Goal: Information Seeking & Learning: Understand process/instructions

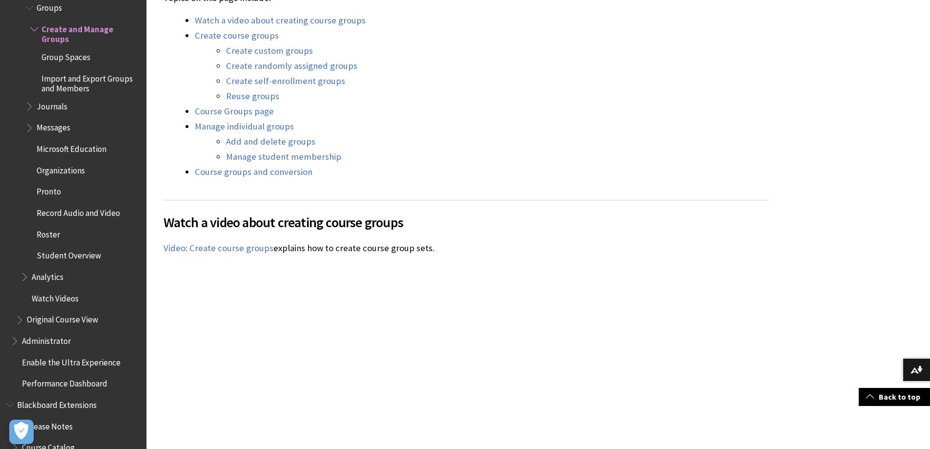
scroll to position [1074, 0]
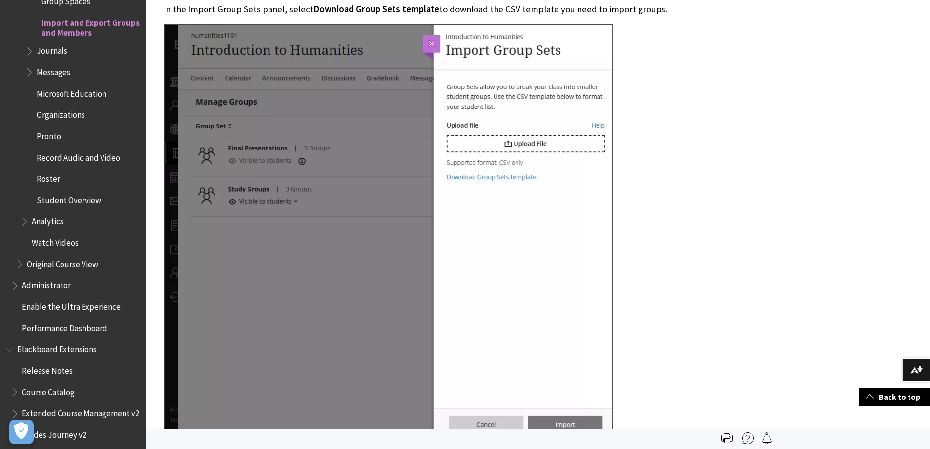
scroll to position [879, 0]
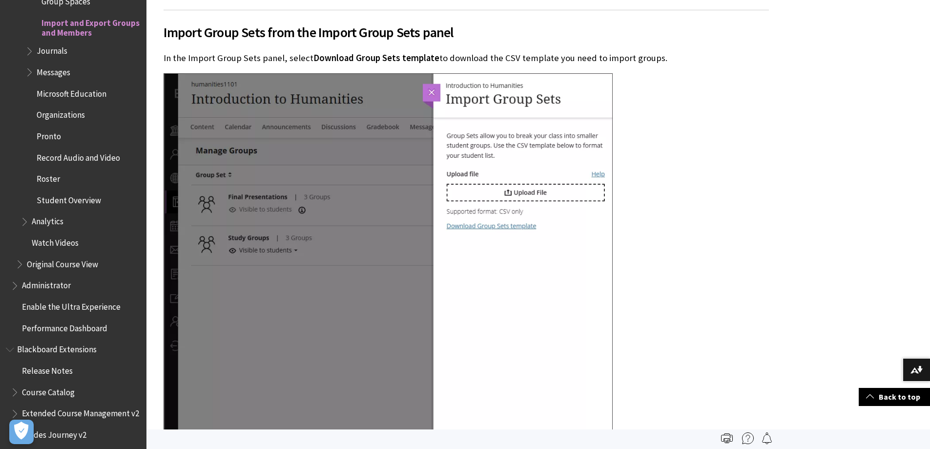
click at [339, 56] on span "Download Group Sets template" at bounding box center [377, 57] width 126 height 11
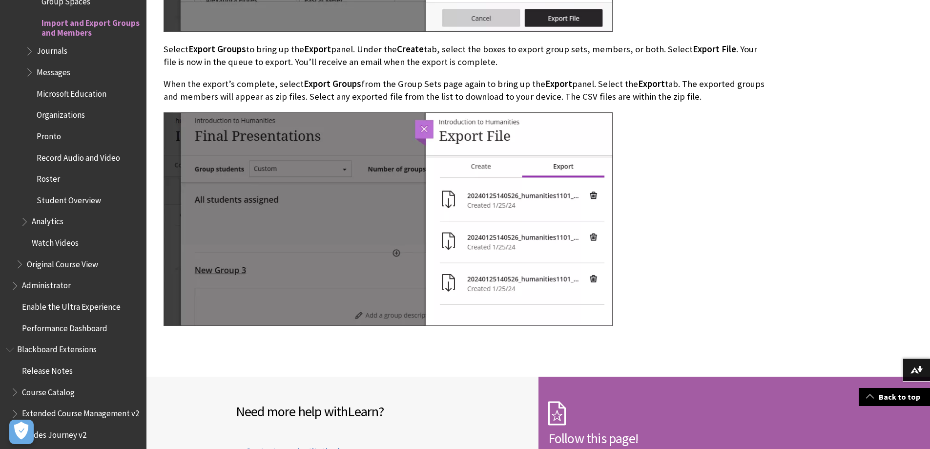
scroll to position [4591, 0]
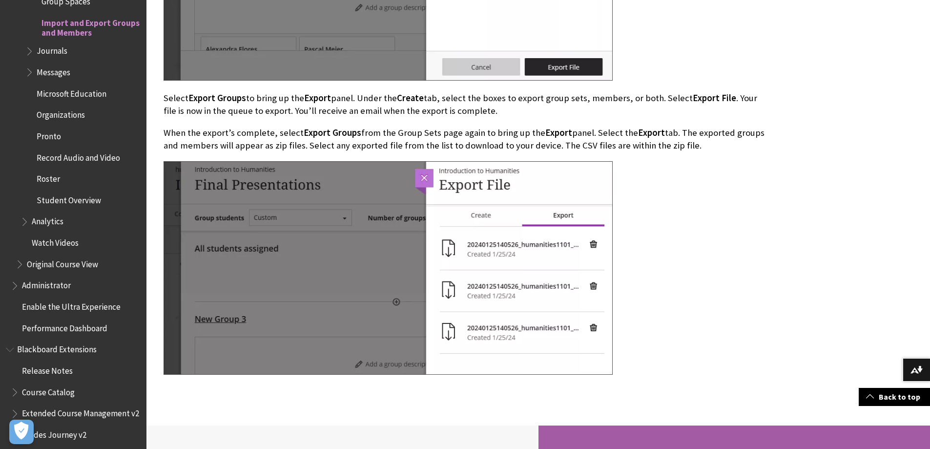
click at [731, 151] on p "When the export’s complete, select Export Groups from the Group Sets page again…" at bounding box center [467, 138] width 606 height 25
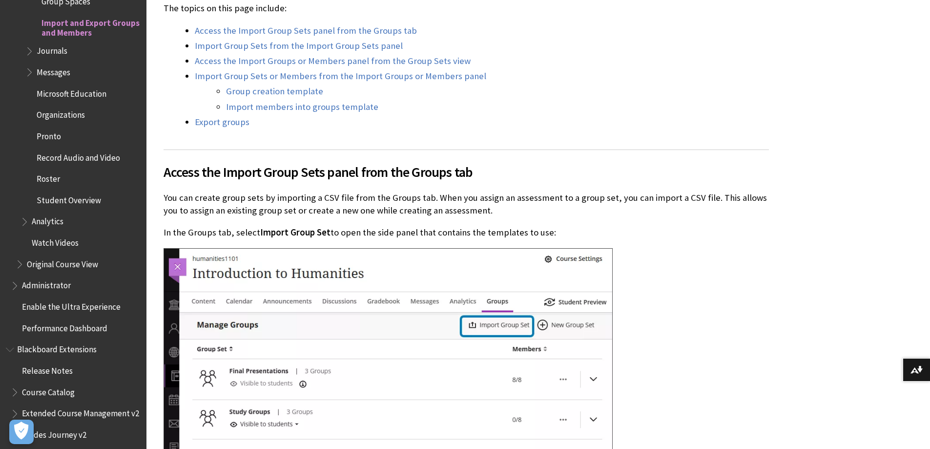
scroll to position [398, 0]
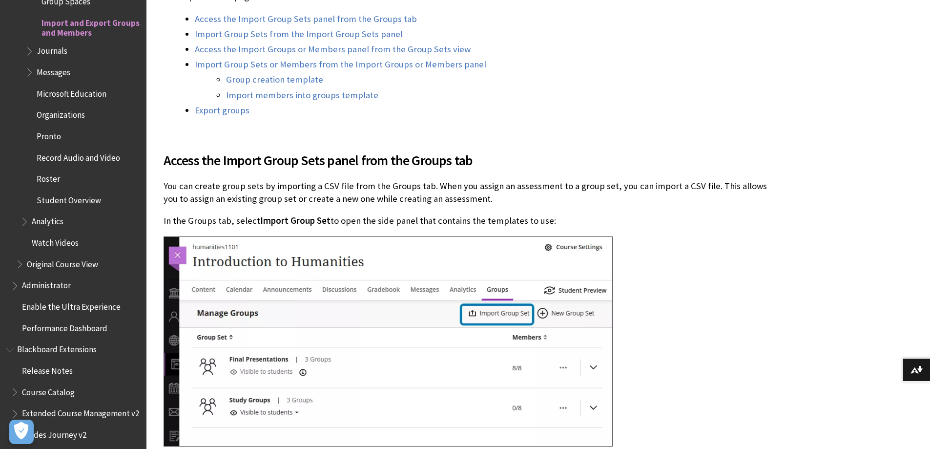
click at [506, 158] on span "Access the Import Group Sets panel from the Groups tab" at bounding box center [467, 160] width 606 height 21
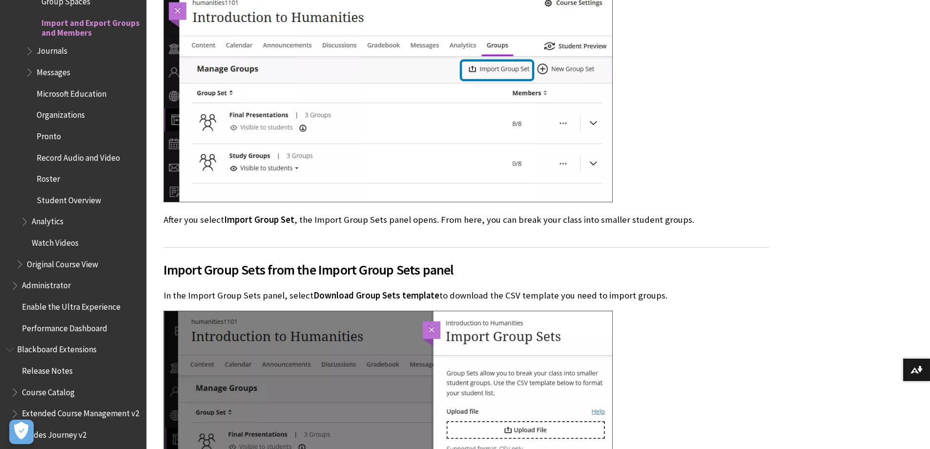
click at [657, 200] on div at bounding box center [467, 98] width 606 height 212
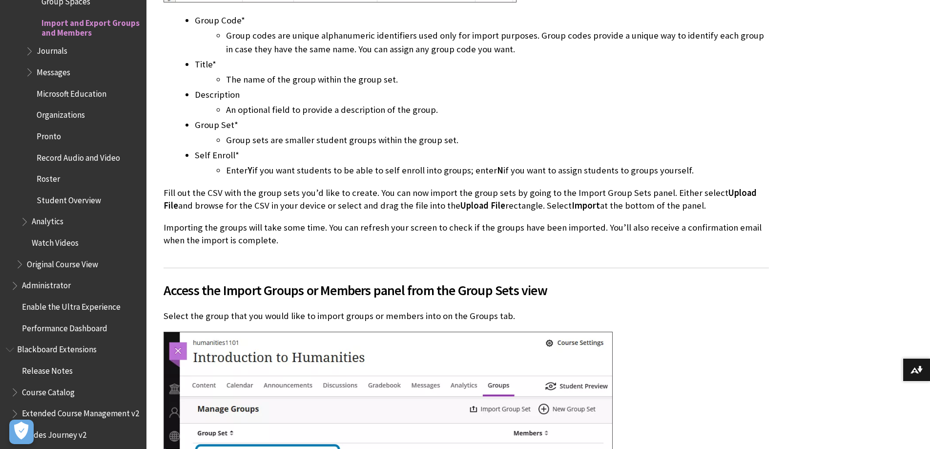
scroll to position [1472, 0]
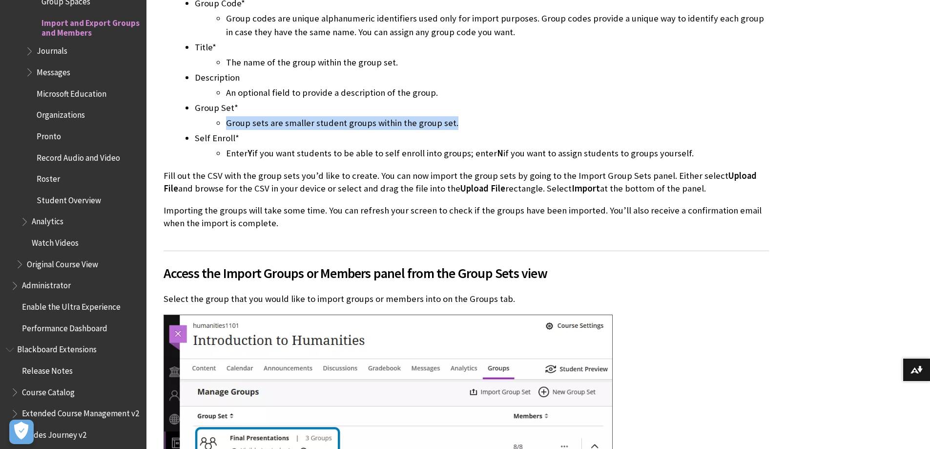
drag, startPoint x: 453, startPoint y: 125, endPoint x: 225, endPoint y: 126, distance: 228.1
click at [225, 126] on ul "Group sets are smaller student groups within the group set." at bounding box center [482, 123] width 574 height 14
click at [297, 122] on li "Group sets are smaller student groups within the group set." at bounding box center [497, 123] width 543 height 14
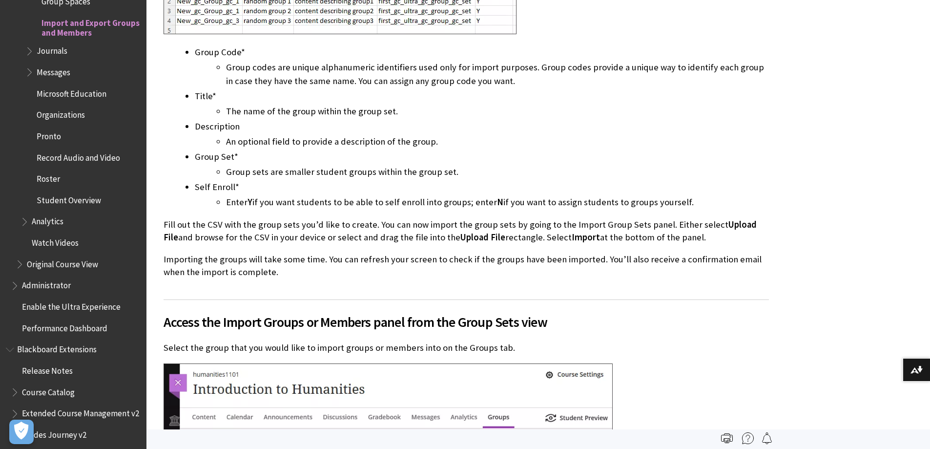
scroll to position [1374, 0]
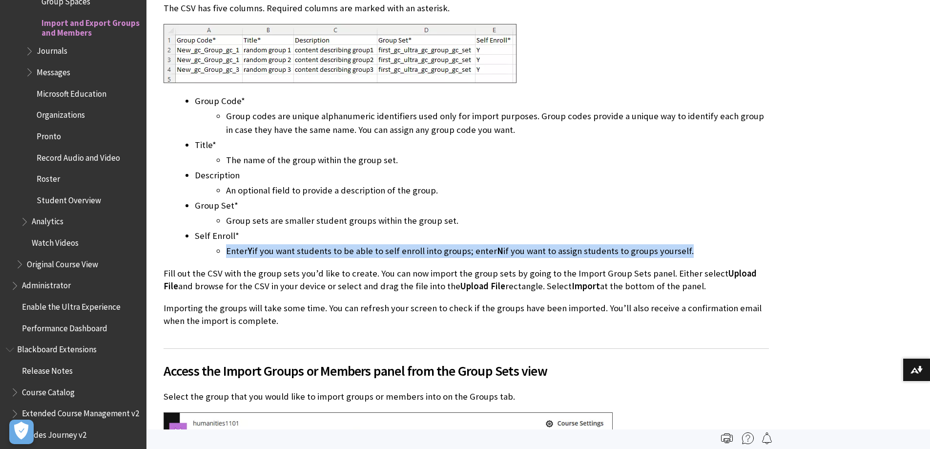
drag, startPoint x: 226, startPoint y: 251, endPoint x: 693, endPoint y: 248, distance: 467.4
click at [690, 248] on li "Enter Y if you want students to be able to self enroll into groups; enter N if …" at bounding box center [497, 251] width 543 height 14
click at [695, 248] on li "Enter Y if you want students to be able to self enroll into groups; enter N if …" at bounding box center [497, 251] width 543 height 14
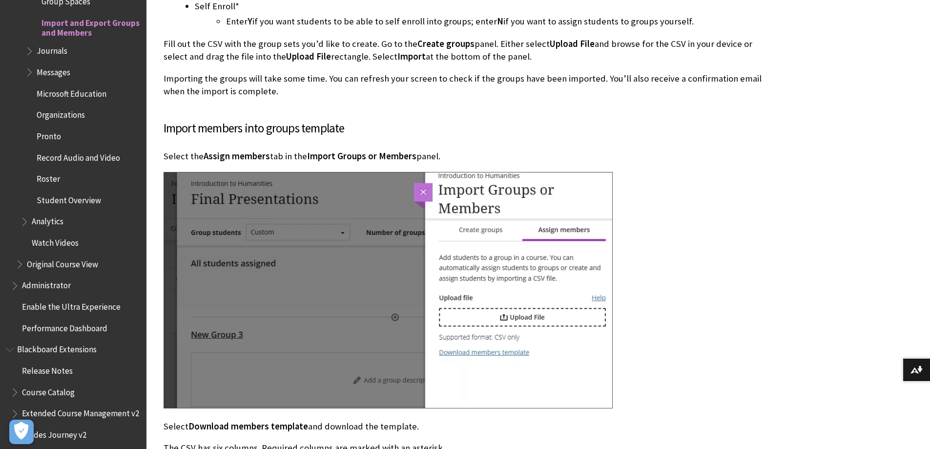
scroll to position [3181, 0]
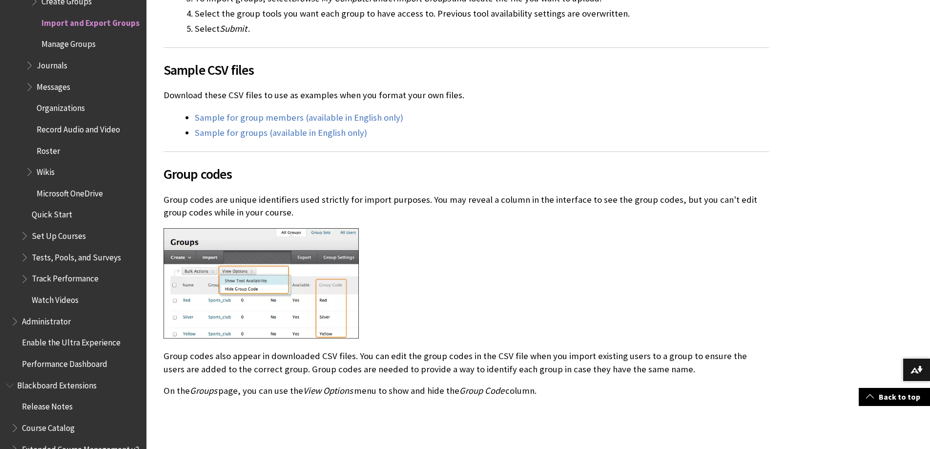
scroll to position [635, 0]
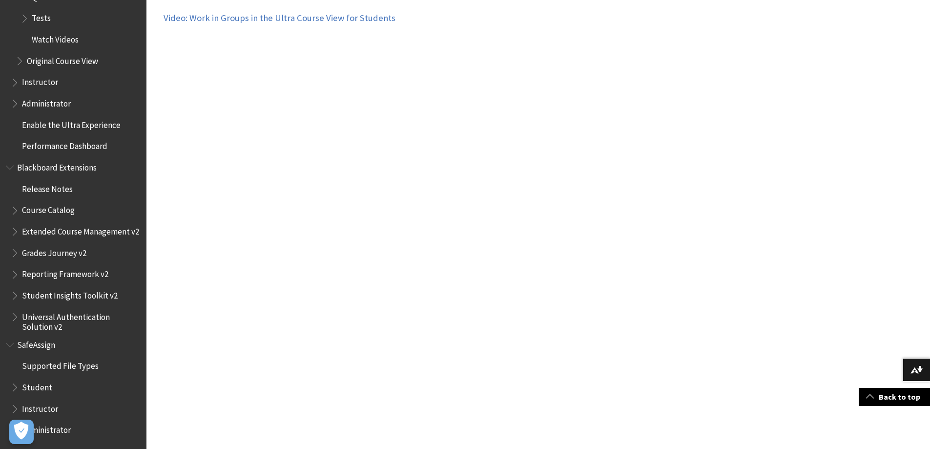
scroll to position [2100, 0]
